Goal: Task Accomplishment & Management: Manage account settings

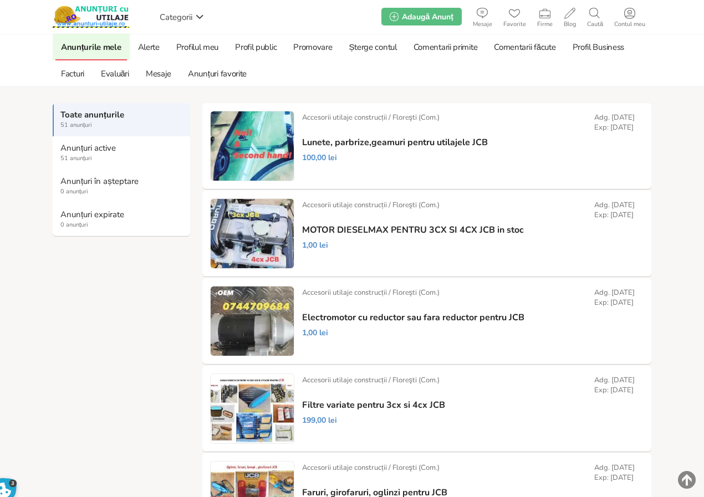
click at [446, 16] on span "Adaugă Anunț" at bounding box center [427, 17] width 51 height 11
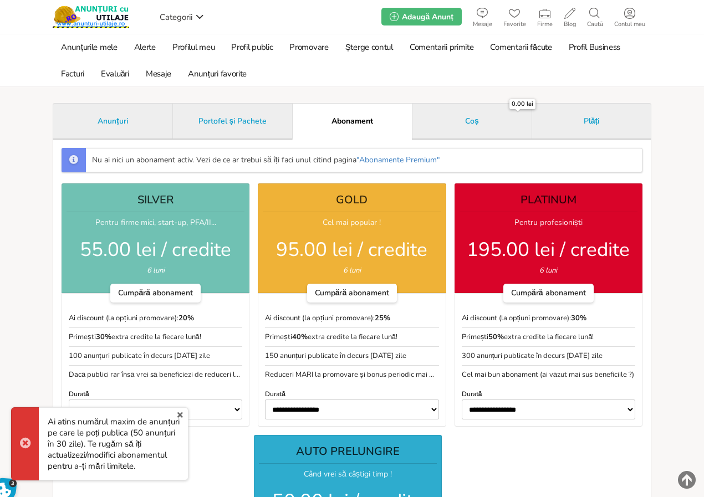
click at [22, 365] on section "x Ai atins numărul maxim de anunțuri pe care le poți publica (50 anunțuri în 30…" at bounding box center [352, 370] width 704 height 673
click at [182, 416] on link "x" at bounding box center [180, 415] width 14 height 13
